Goal: Information Seeking & Learning: Check status

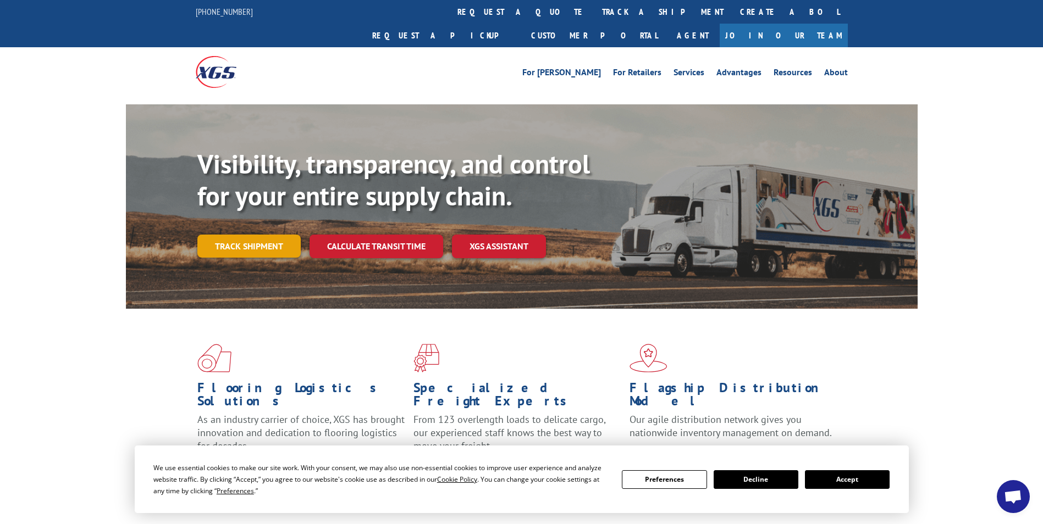
click at [252, 235] on link "Track shipment" at bounding box center [248, 246] width 103 height 23
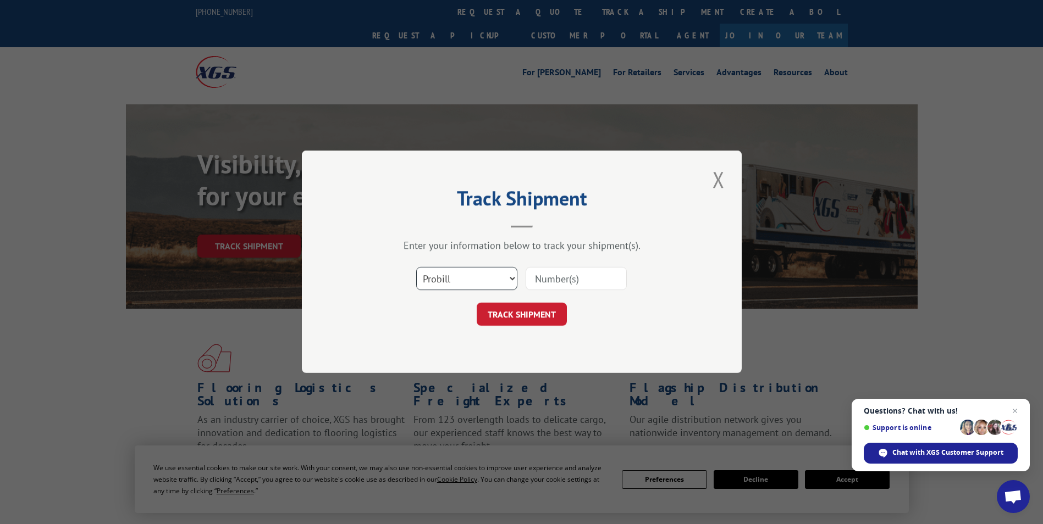
click at [493, 282] on select "Select category... Probill BOL PO" at bounding box center [466, 279] width 101 height 23
select select "bol"
click at [416, 268] on select "Select category... Probill BOL PO" at bounding box center [466, 279] width 101 height 23
click at [561, 275] on input at bounding box center [576, 279] width 101 height 23
paste input "115461842"
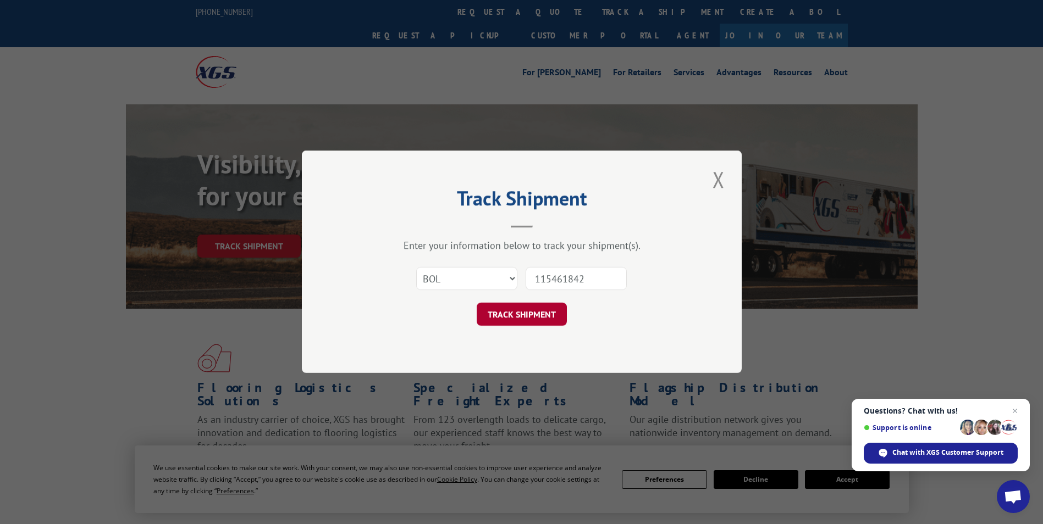
type input "115461842"
click at [545, 318] on button "TRACK SHIPMENT" at bounding box center [522, 314] width 90 height 23
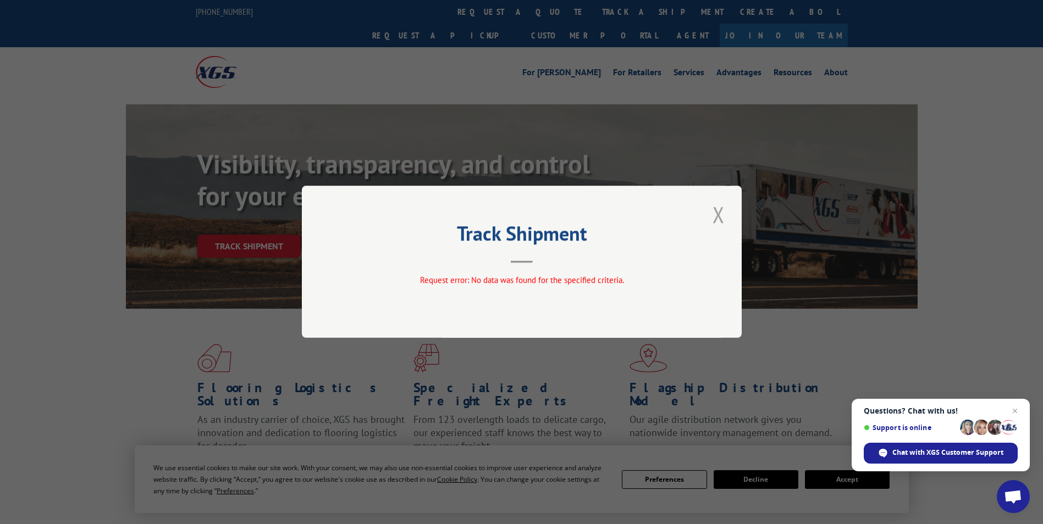
click at [713, 216] on button "Close modal" at bounding box center [718, 215] width 19 height 30
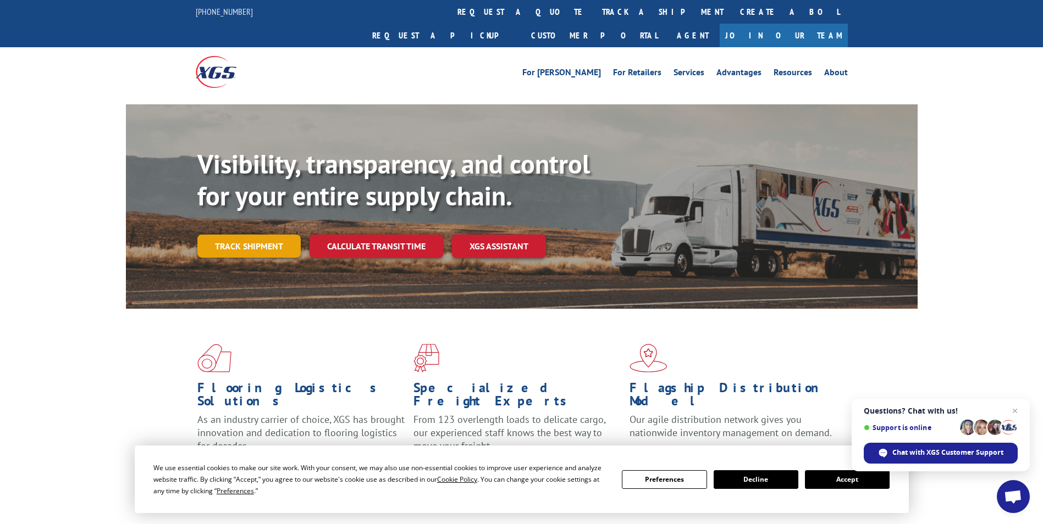
click at [250, 235] on link "Track shipment" at bounding box center [248, 246] width 103 height 23
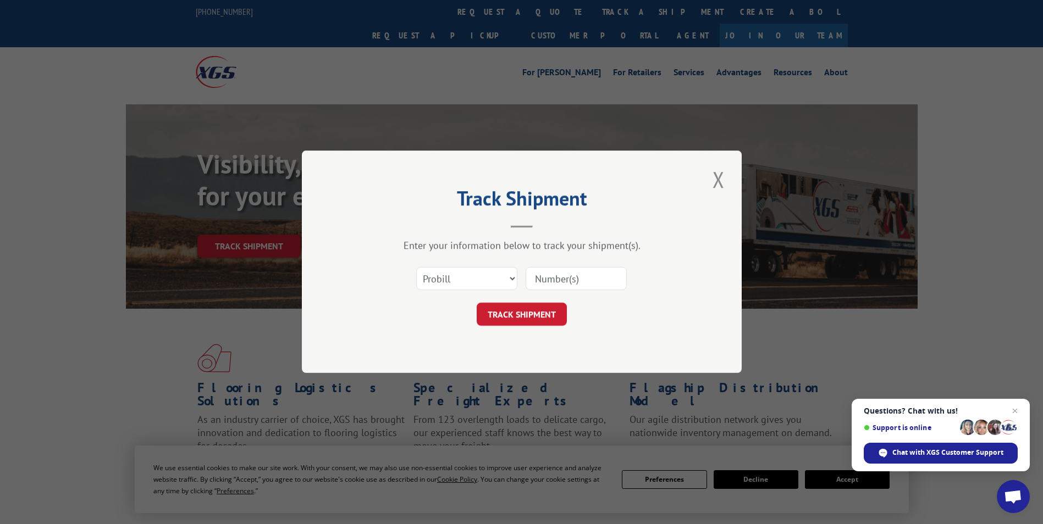
click at [577, 284] on input at bounding box center [576, 279] width 101 height 23
paste input "115461842"
type input "115461842"
click at [528, 314] on button "TRACK SHIPMENT" at bounding box center [522, 314] width 90 height 23
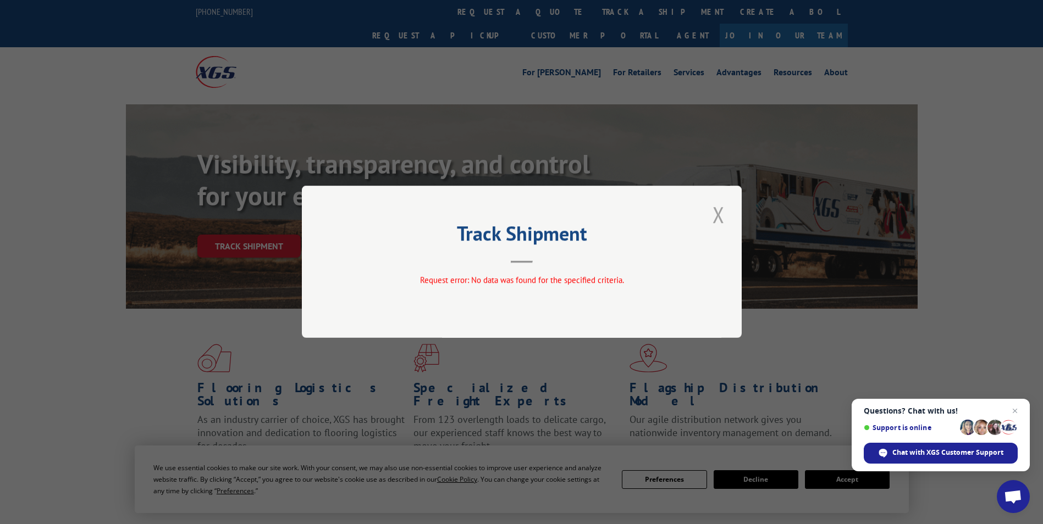
click at [720, 215] on button "Close modal" at bounding box center [718, 215] width 19 height 30
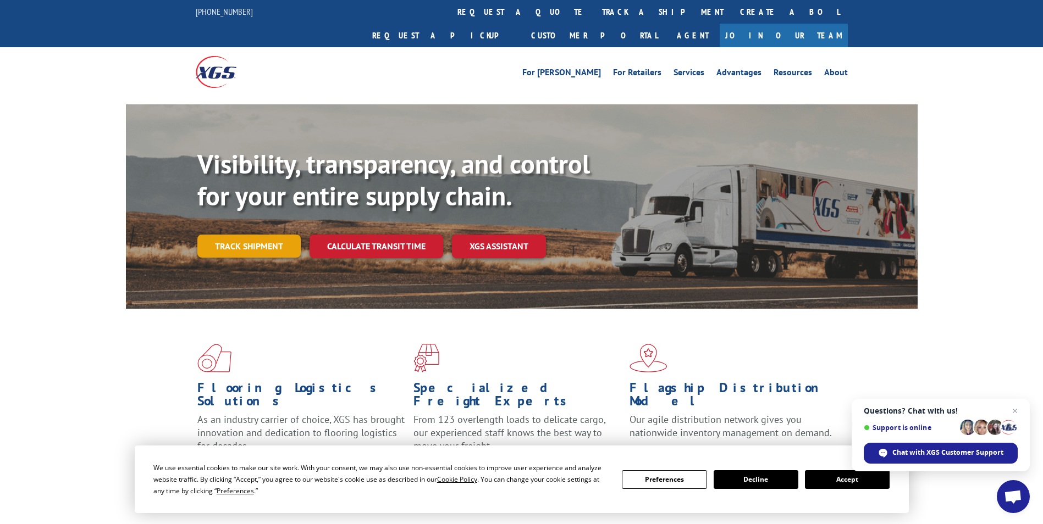
click at [250, 235] on link "Track shipment" at bounding box center [248, 246] width 103 height 23
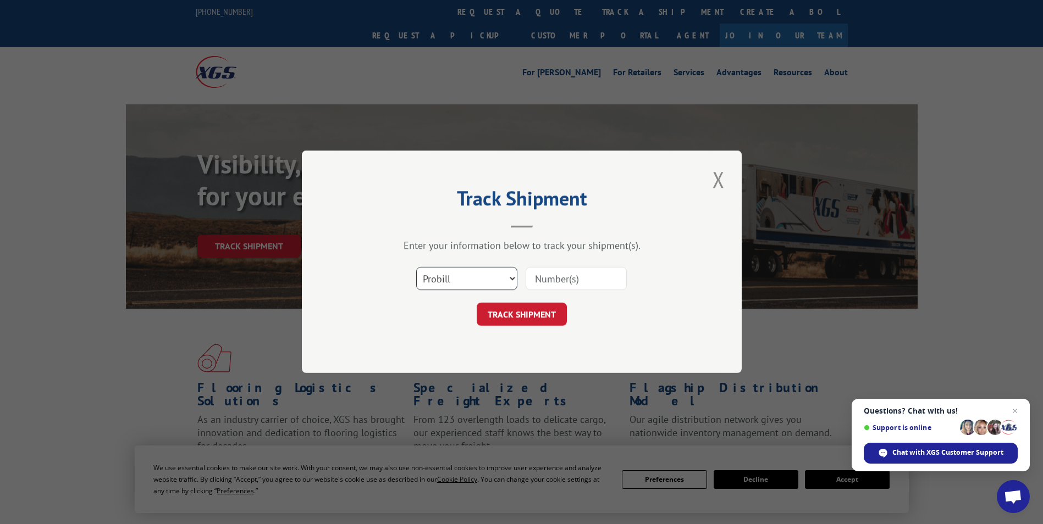
click at [477, 279] on select "Select category... Probill BOL PO" at bounding box center [466, 279] width 101 height 23
select select "bol"
click at [416, 268] on select "Select category... Probill BOL PO" at bounding box center [466, 279] width 101 height 23
click at [538, 288] on input at bounding box center [576, 279] width 101 height 23
paste input "523225505"
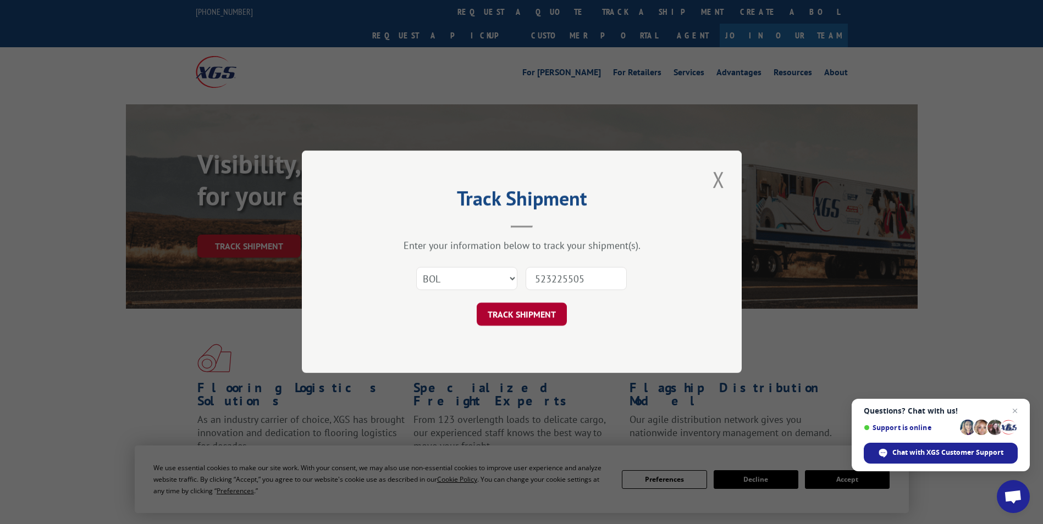
type input "523225505"
click at [532, 317] on button "TRACK SHIPMENT" at bounding box center [522, 314] width 90 height 23
